Goal: Navigation & Orientation: Find specific page/section

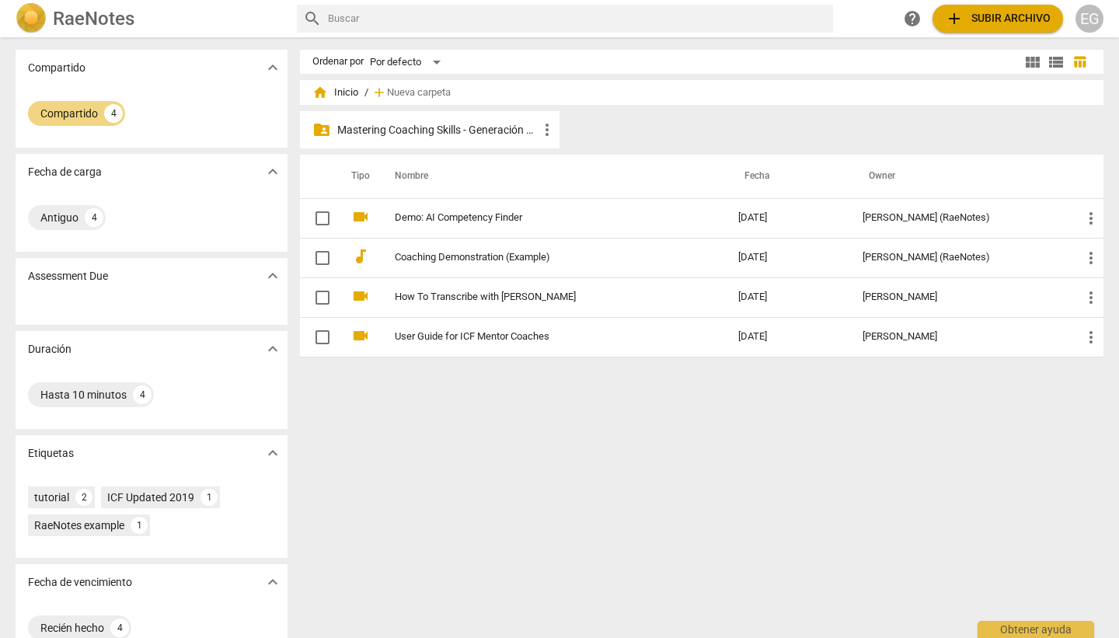
click at [449, 125] on p "Mastering Coaching Skills - Generación 32" at bounding box center [437, 130] width 201 height 16
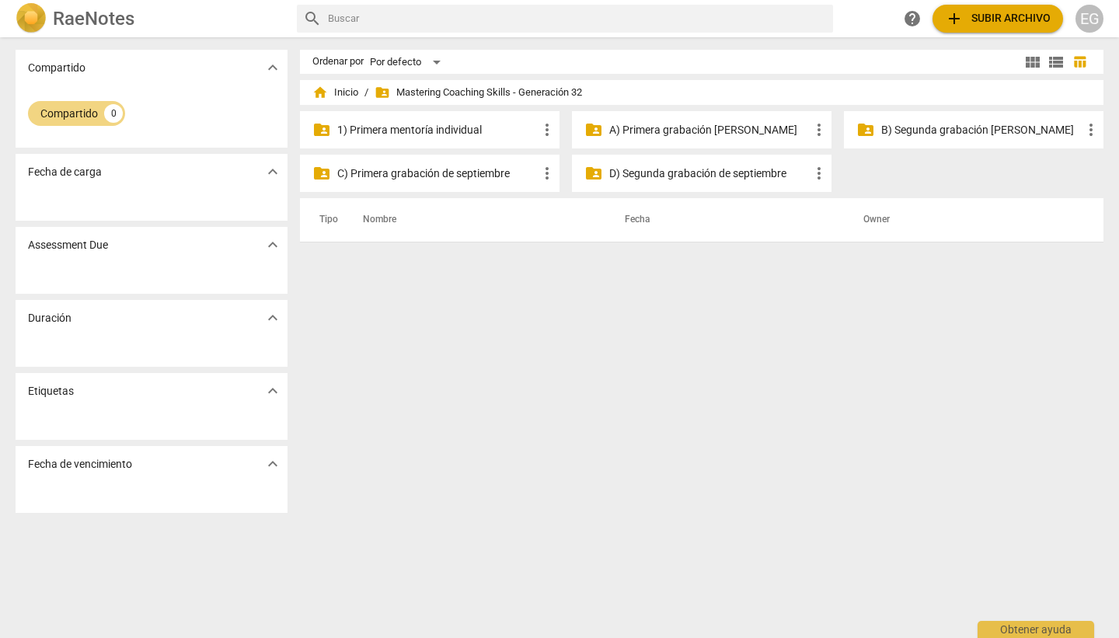
click at [957, 127] on p "B) Segunda grabación [PERSON_NAME]" at bounding box center [981, 130] width 201 height 16
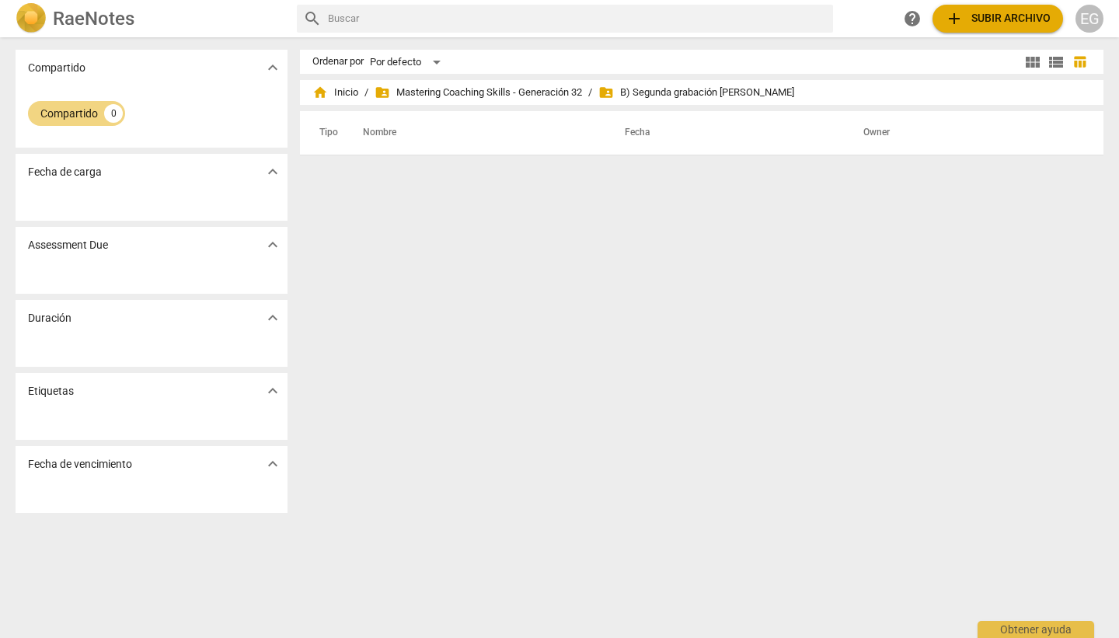
click at [996, 12] on span "add Subir archivo" at bounding box center [998, 18] width 106 height 19
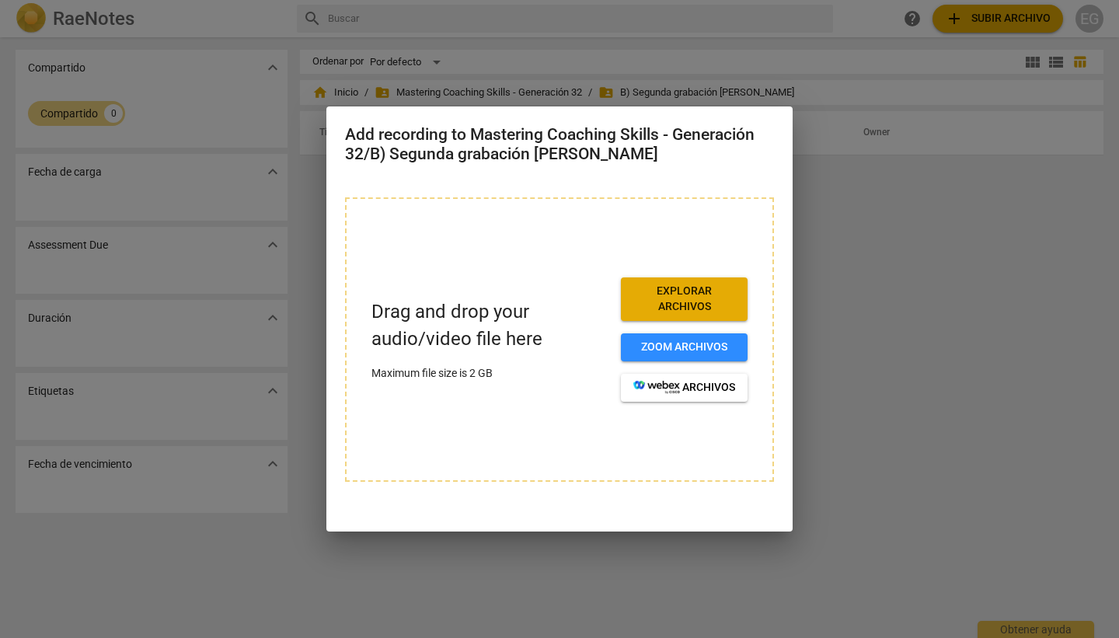
click at [693, 304] on span "Explorar archivos" at bounding box center [684, 299] width 102 height 30
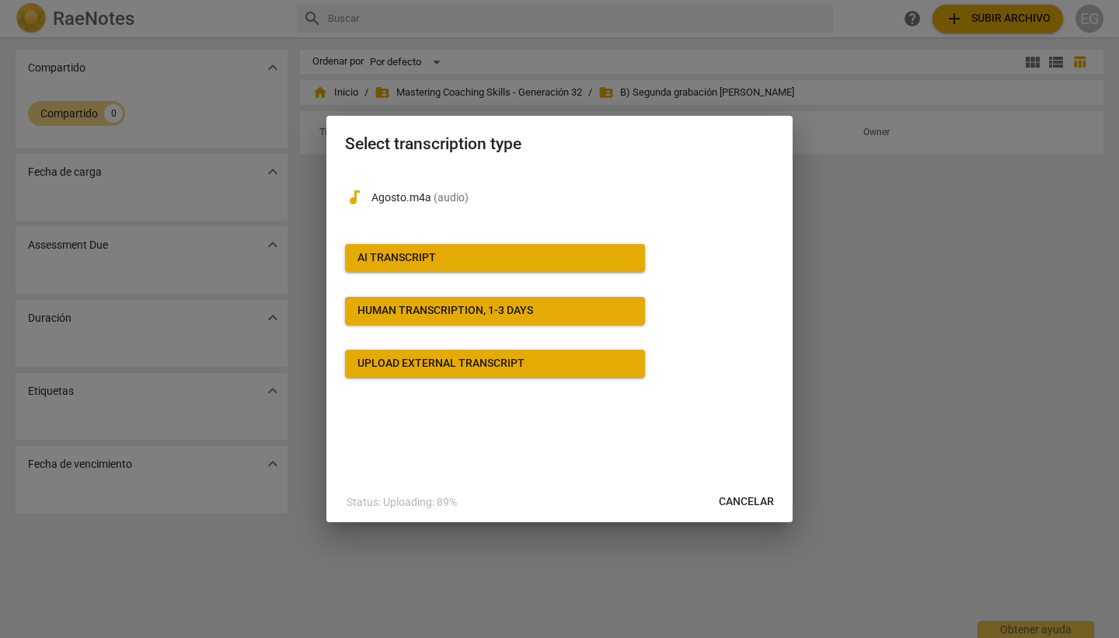
click at [759, 498] on span "Cancelar" at bounding box center [746, 502] width 55 height 16
click at [764, 501] on span "Cancelar" at bounding box center [746, 502] width 55 height 16
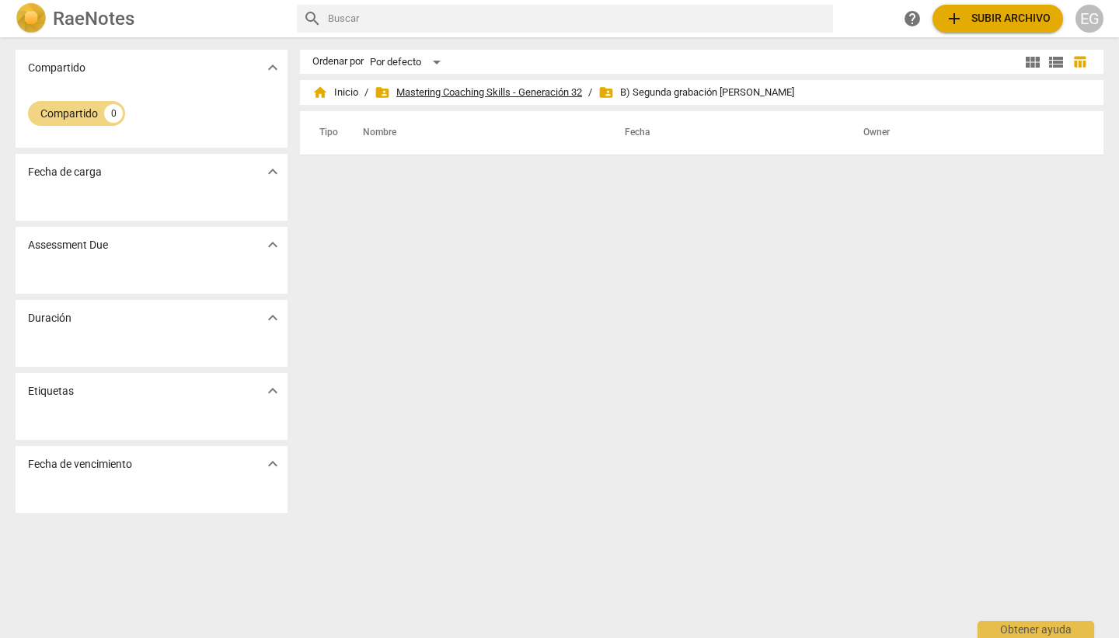
click at [512, 92] on span "folder_shared Mastering Coaching Skills - Generación 32" at bounding box center [479, 93] width 208 height 16
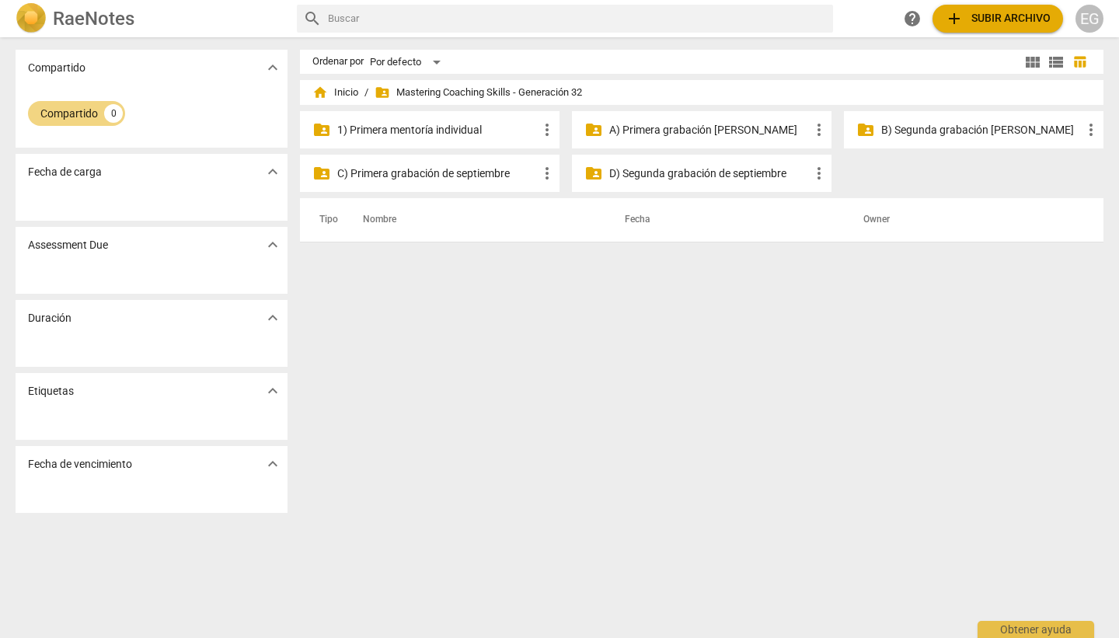
click at [899, 125] on p "B) Segunda grabación [PERSON_NAME]" at bounding box center [981, 130] width 201 height 16
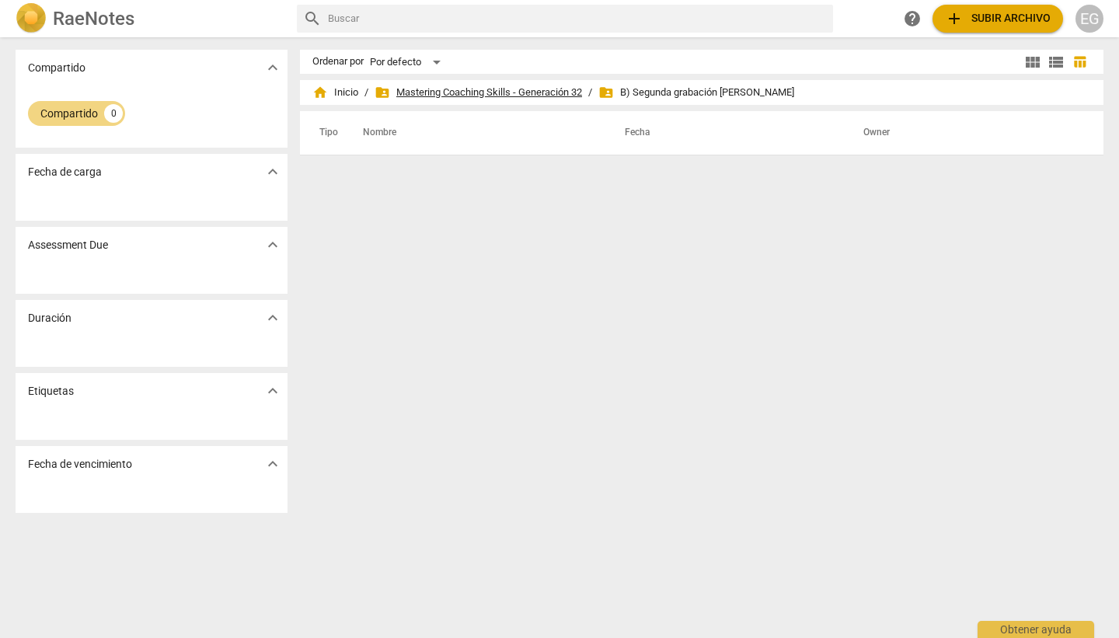
click at [483, 90] on span "folder_shared Mastering Coaching Skills - Generación 32" at bounding box center [479, 93] width 208 height 16
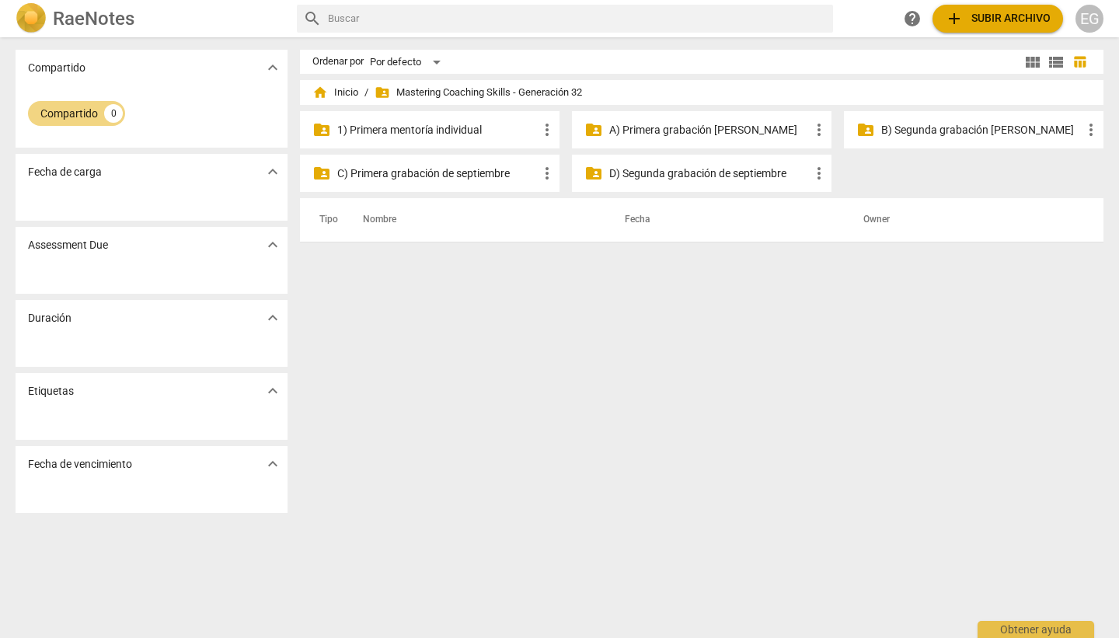
click at [675, 132] on p "A) Primera grabación [PERSON_NAME]" at bounding box center [709, 130] width 201 height 16
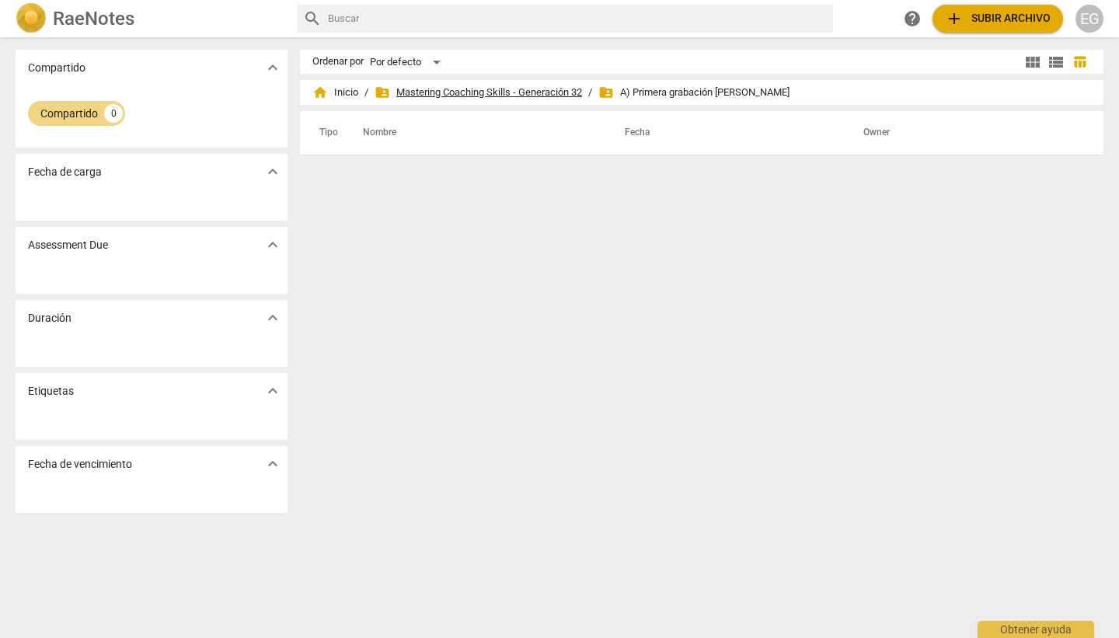
click at [525, 88] on span "folder_shared Mastering Coaching Skills - Generación 32" at bounding box center [479, 93] width 208 height 16
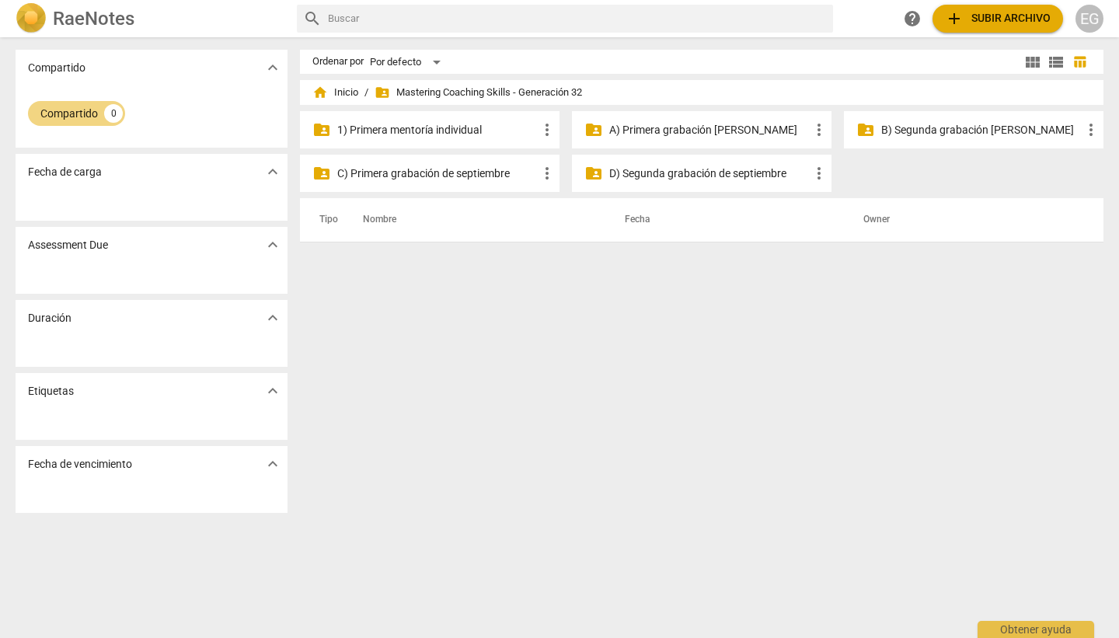
click at [671, 127] on p "A) Primera grabación [PERSON_NAME]" at bounding box center [709, 130] width 201 height 16
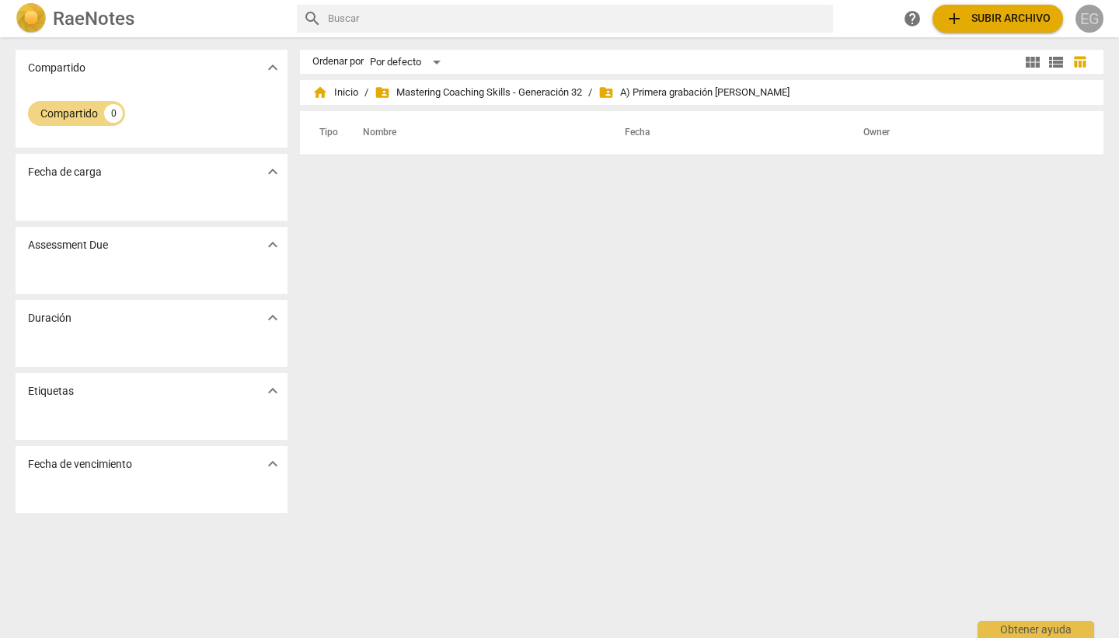
drag, startPoint x: 1095, startPoint y: 18, endPoint x: 1066, endPoint y: 30, distance: 32.0
click at [836, 253] on div "RaeNotes search help add Subir archivo EG Compartido expand_more Compartido 0 F…" at bounding box center [559, 319] width 1119 height 638
click at [1095, 12] on div "EG" at bounding box center [1090, 19] width 28 height 28
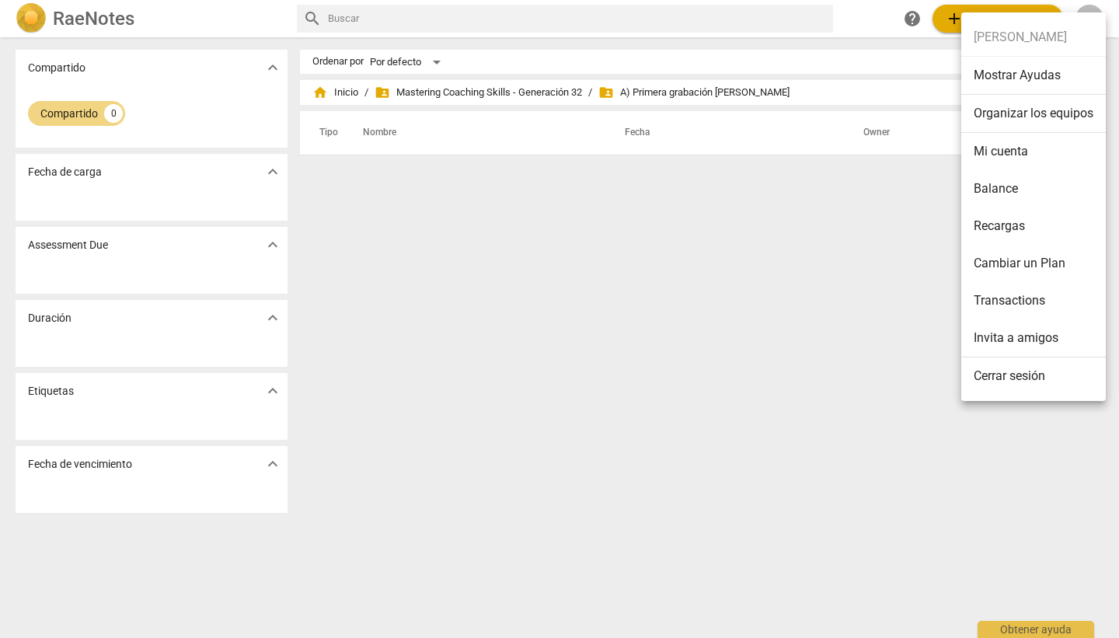
click at [340, 91] on div at bounding box center [559, 319] width 1119 height 638
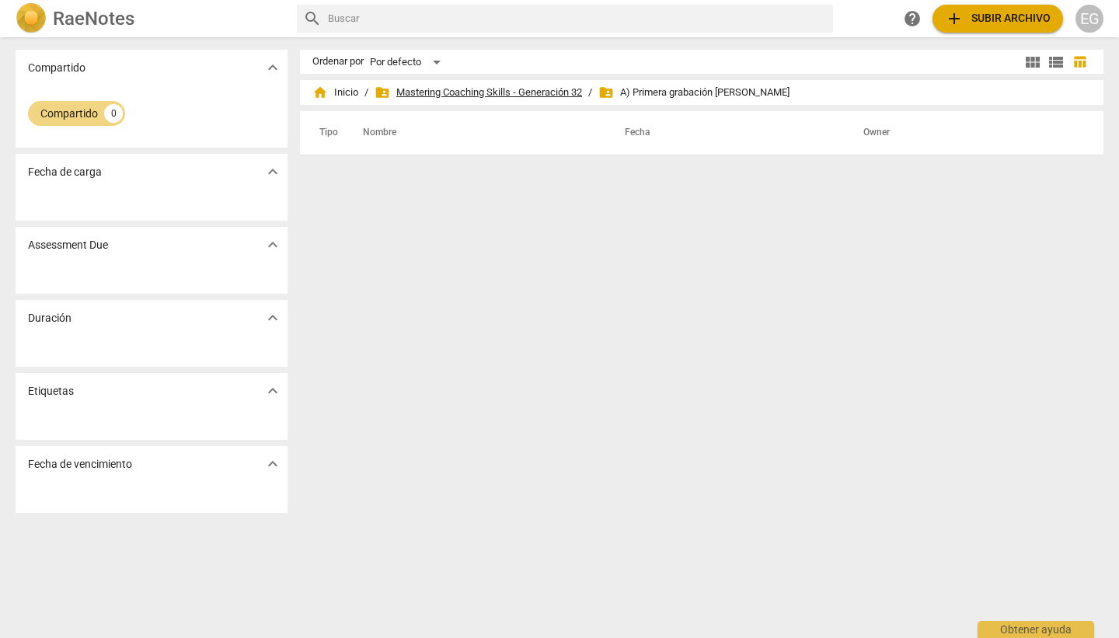
click at [466, 95] on span "folder_shared Mastering Coaching Skills - Generación 32" at bounding box center [479, 93] width 208 height 16
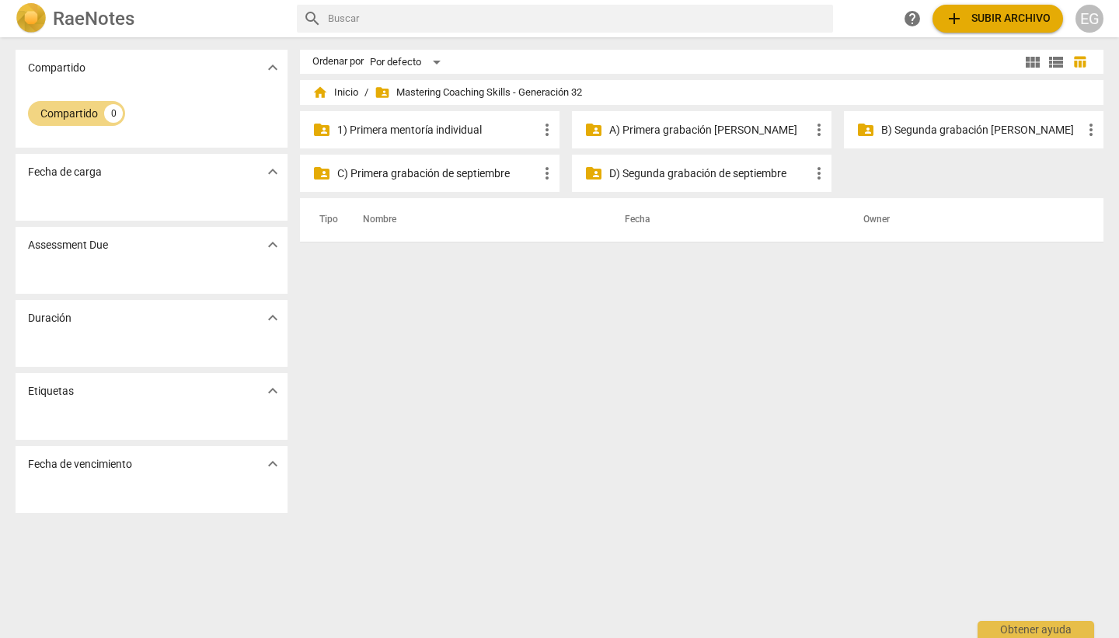
click at [413, 131] on p "1) Primera mentoría individual" at bounding box center [437, 130] width 201 height 16
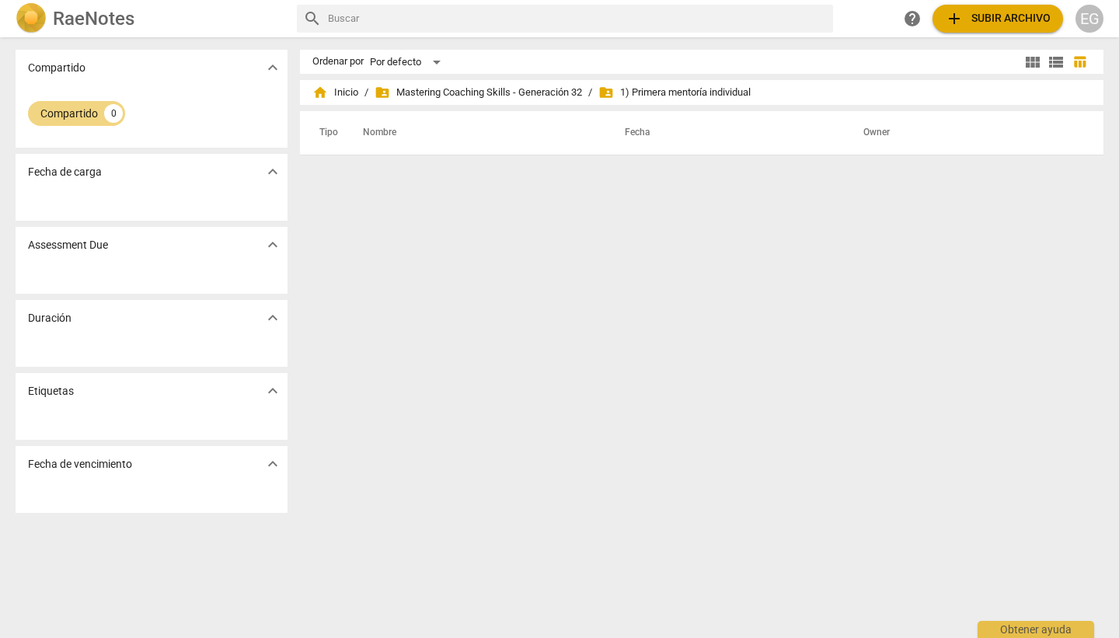
click at [672, 97] on span "folder_shared 1) Primera mentoría individual" at bounding box center [674, 93] width 152 height 16
click at [495, 93] on span "folder_shared Mastering Coaching Skills - Generación 32" at bounding box center [479, 93] width 208 height 16
